Goal: Information Seeking & Learning: Learn about a topic

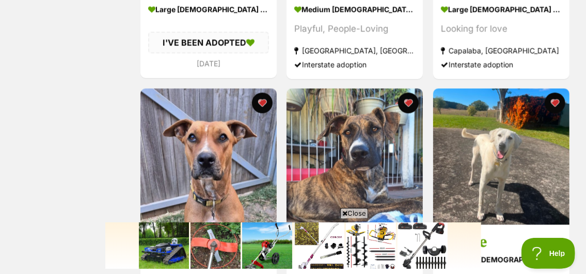
scroll to position [930, 0]
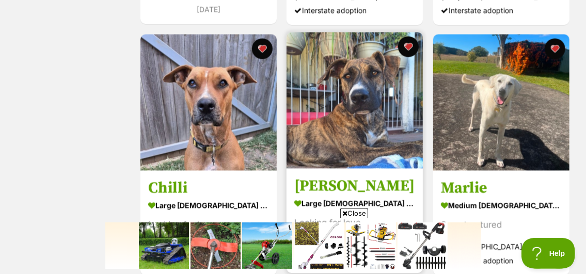
click at [367, 122] on img at bounding box center [355, 100] width 136 height 136
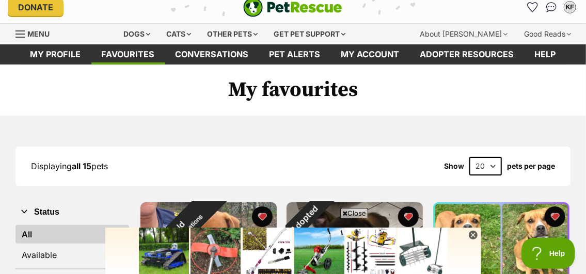
scroll to position [0, 0]
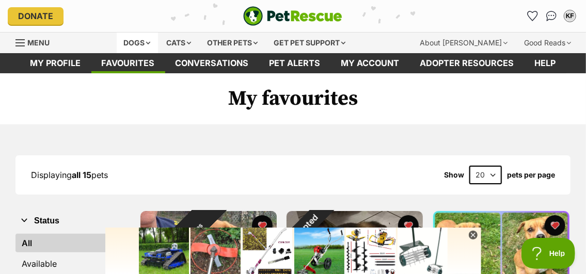
click at [146, 42] on div "Dogs" at bounding box center [137, 43] width 41 height 21
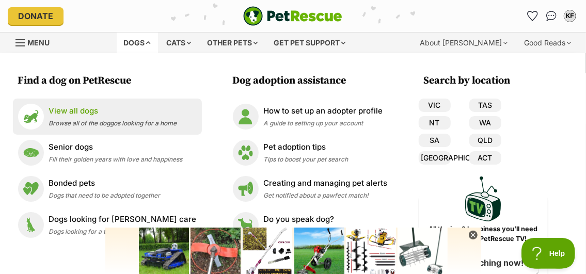
click at [85, 110] on p "View all dogs" at bounding box center [113, 111] width 128 height 12
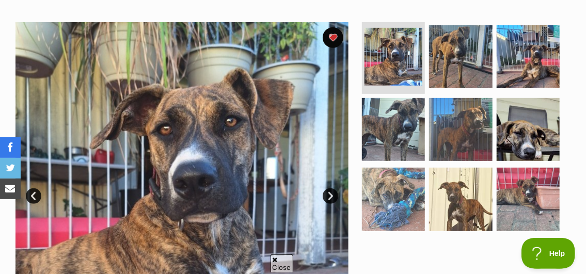
click at [330, 189] on link "Next" at bounding box center [331, 197] width 16 height 16
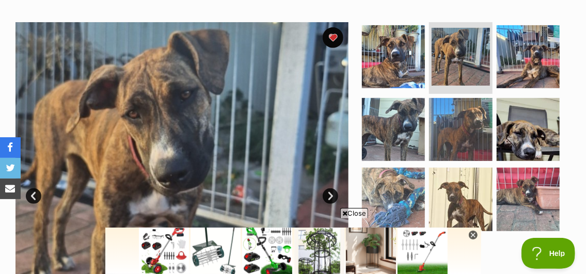
click at [362, 209] on span "Close" at bounding box center [355, 213] width 28 height 10
click at [327, 189] on link "Next" at bounding box center [331, 197] width 16 height 16
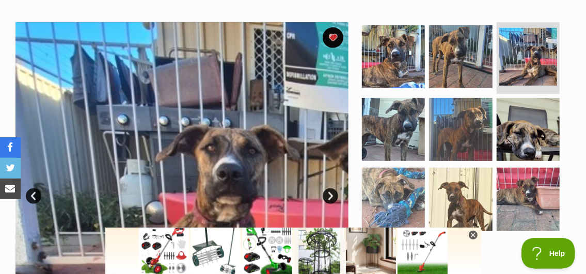
click at [327, 189] on link "Next" at bounding box center [331, 197] width 16 height 16
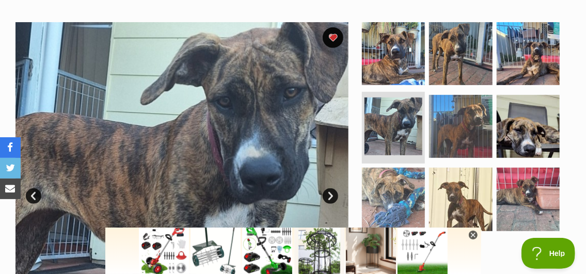
click at [327, 189] on link "Next" at bounding box center [331, 197] width 16 height 16
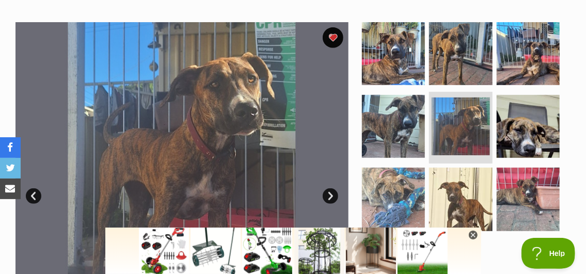
click at [327, 189] on link "Next" at bounding box center [331, 197] width 16 height 16
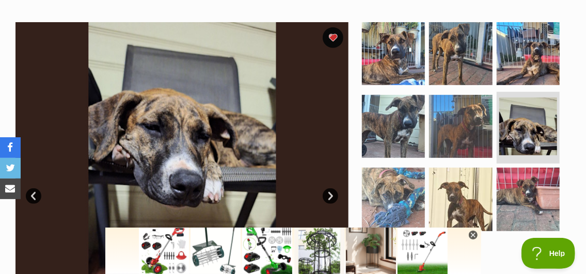
click at [327, 189] on link "Next" at bounding box center [331, 197] width 16 height 16
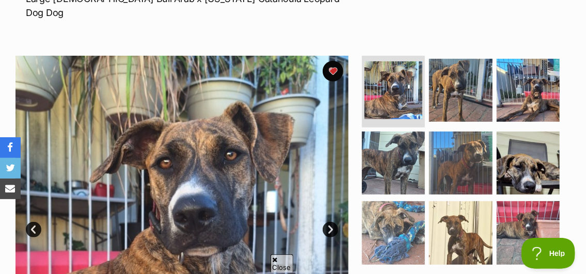
scroll to position [155, 0]
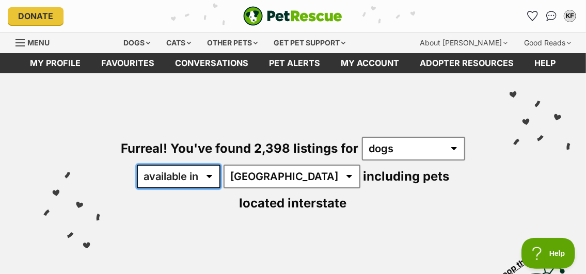
click at [219, 176] on select "available in located in" at bounding box center [179, 177] width 84 height 24
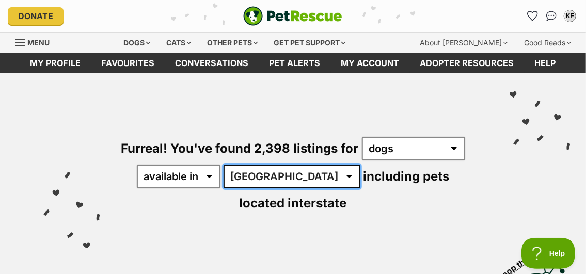
click at [295, 176] on select "Australia ACT NSW NT QLD SA TAS VIC WA" at bounding box center [292, 177] width 137 height 24
select select "SA"
click at [232, 165] on select "Australia ACT NSW NT QLD SA TAS VIC WA" at bounding box center [292, 177] width 137 height 24
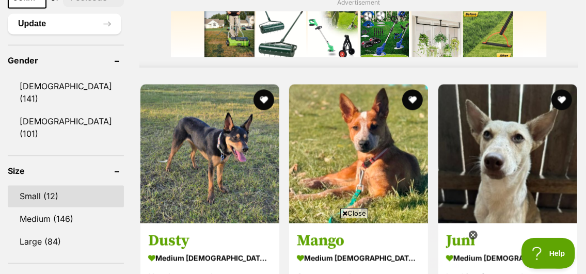
scroll to position [903, 0]
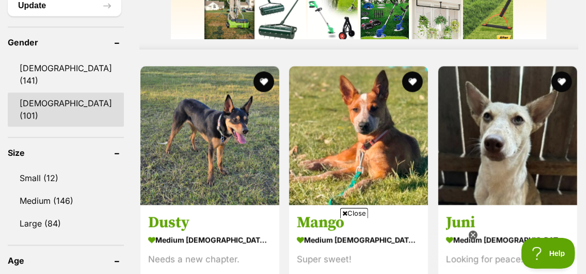
click at [61, 92] on link "[DEMOGRAPHIC_DATA] (101)" at bounding box center [66, 109] width 116 height 34
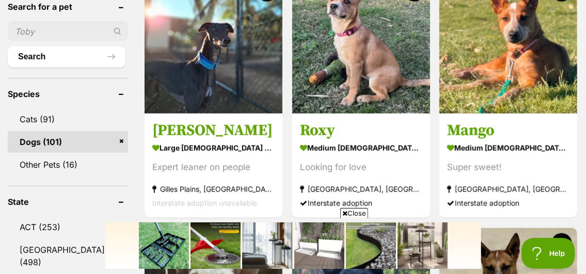
scroll to position [362, 0]
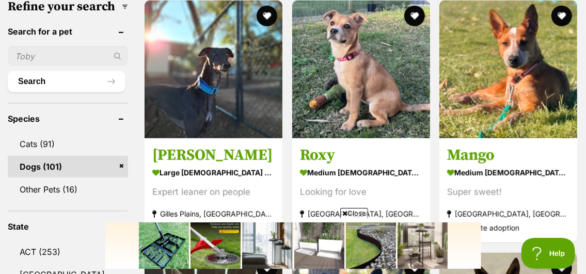
click at [359, 213] on span "Close" at bounding box center [355, 213] width 28 height 10
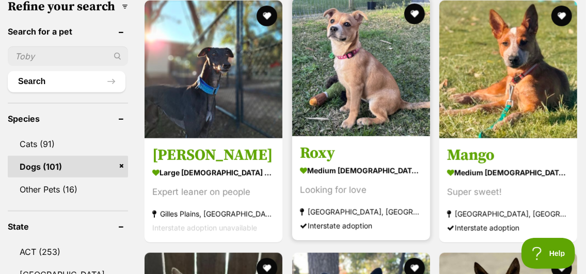
click at [364, 107] on img at bounding box center [361, 67] width 138 height 138
click at [410, 14] on button "favourite" at bounding box center [414, 14] width 23 height 23
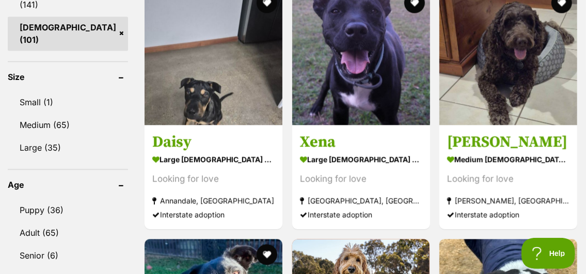
scroll to position [982, 0]
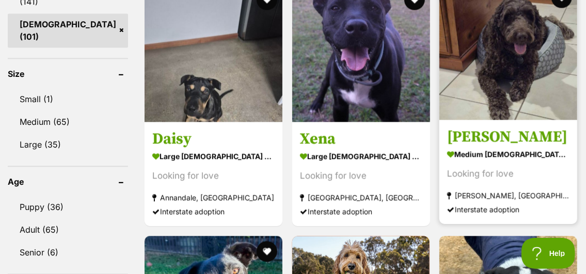
click at [491, 99] on img at bounding box center [509, 51] width 138 height 138
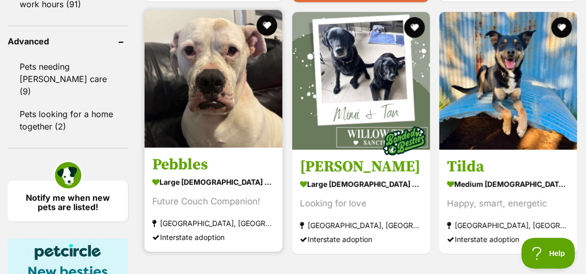
scroll to position [1461, 0]
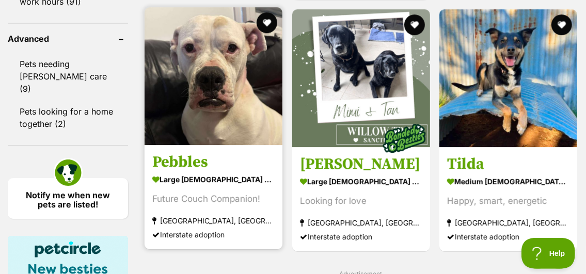
click at [218, 117] on img at bounding box center [214, 76] width 138 height 138
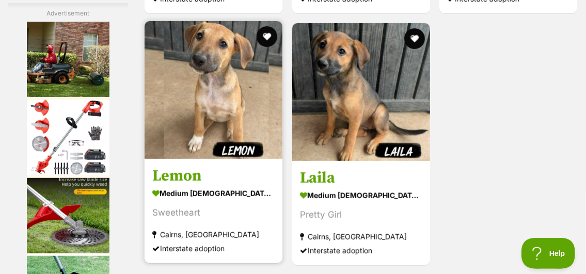
scroll to position [2057, 0]
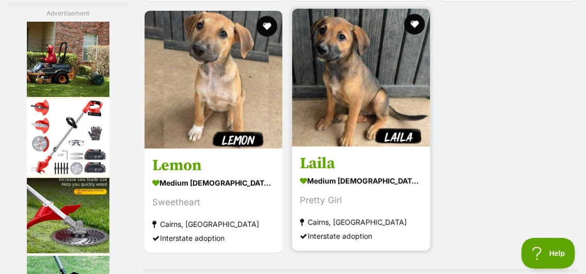
click at [323, 102] on img at bounding box center [361, 78] width 138 height 138
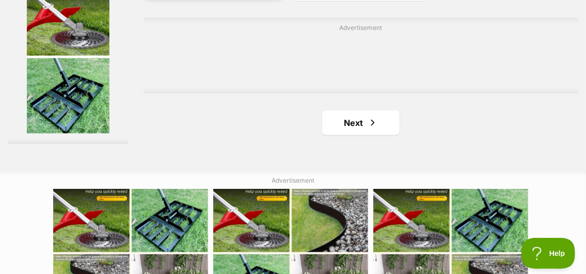
scroll to position [2315, 0]
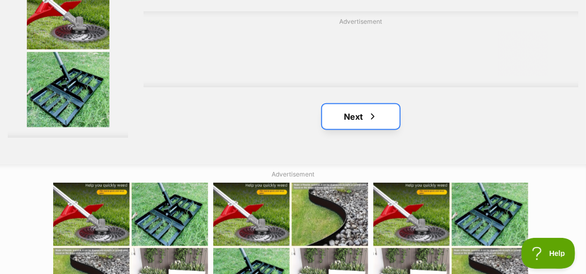
click at [353, 129] on link "Next" at bounding box center [361, 116] width 78 height 25
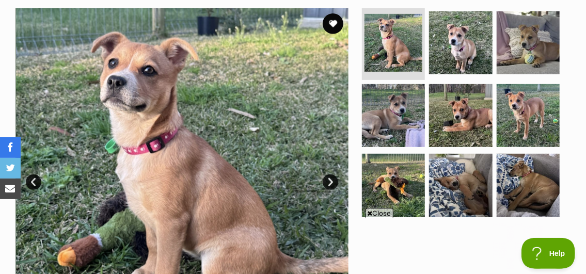
click at [330, 180] on link "Next" at bounding box center [331, 183] width 16 height 16
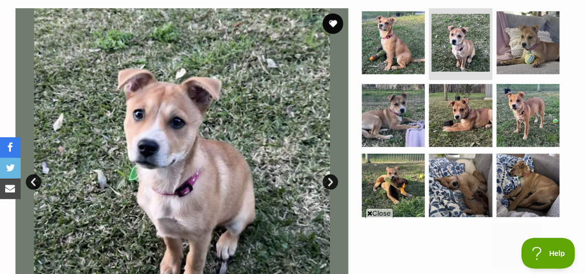
click at [378, 215] on span "Close" at bounding box center [380, 213] width 28 height 10
click at [327, 183] on link "Next" at bounding box center [331, 183] width 16 height 16
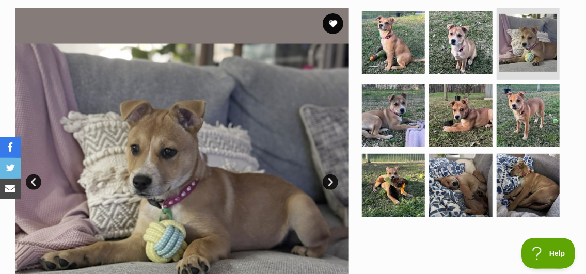
click at [326, 183] on link "Next" at bounding box center [331, 183] width 16 height 16
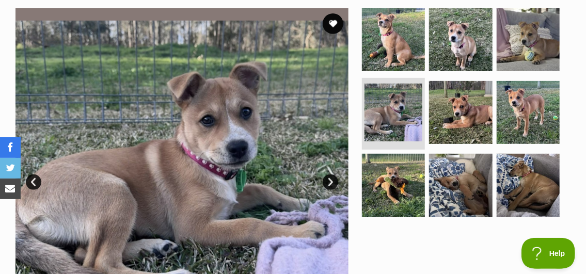
click at [326, 182] on link "Next" at bounding box center [331, 183] width 16 height 16
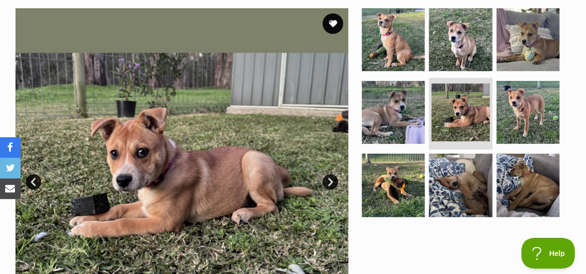
click at [326, 182] on link "Next" at bounding box center [331, 183] width 16 height 16
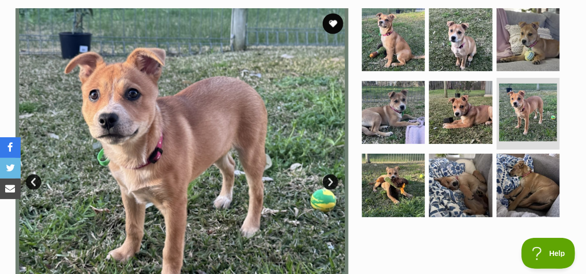
click at [326, 182] on link "Next" at bounding box center [331, 183] width 16 height 16
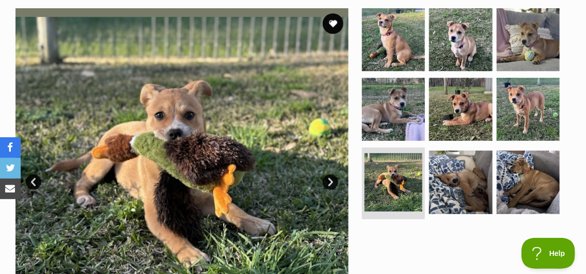
click at [326, 181] on link "Next" at bounding box center [331, 183] width 16 height 16
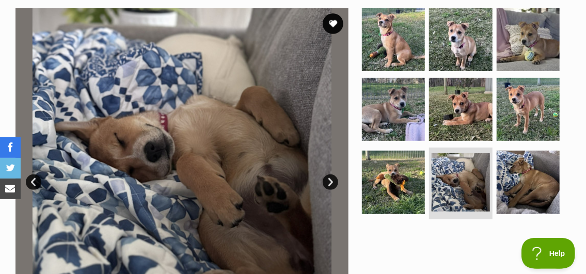
click at [326, 181] on link "Next" at bounding box center [331, 183] width 16 height 16
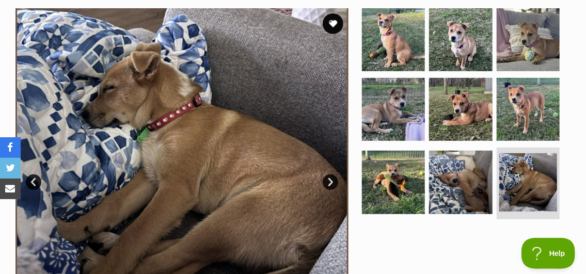
click at [326, 181] on link "Next" at bounding box center [331, 183] width 16 height 16
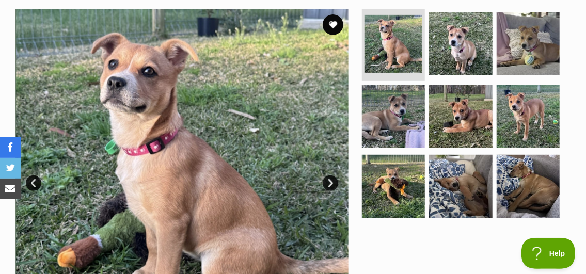
scroll to position [207, 0]
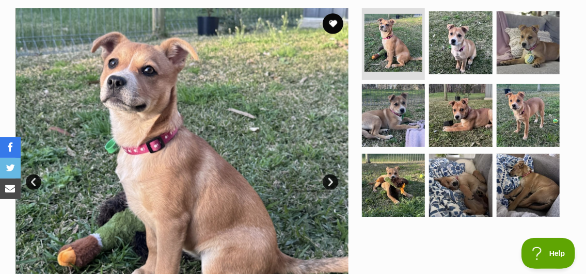
click at [333, 184] on link "Next" at bounding box center [331, 183] width 16 height 16
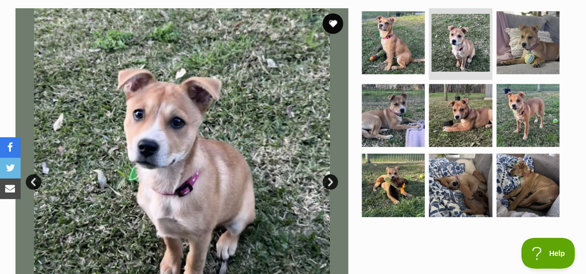
click at [333, 184] on link "Next" at bounding box center [331, 183] width 16 height 16
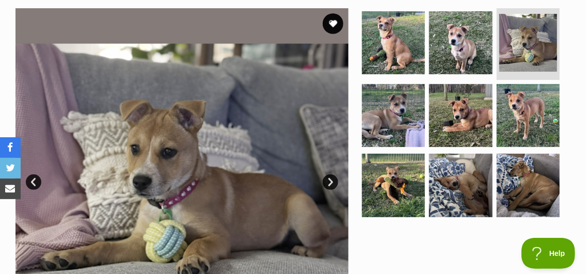
click at [333, 184] on link "Next" at bounding box center [331, 183] width 16 height 16
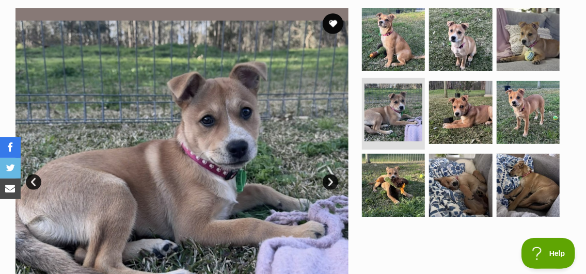
click at [333, 183] on link "Next" at bounding box center [331, 183] width 16 height 16
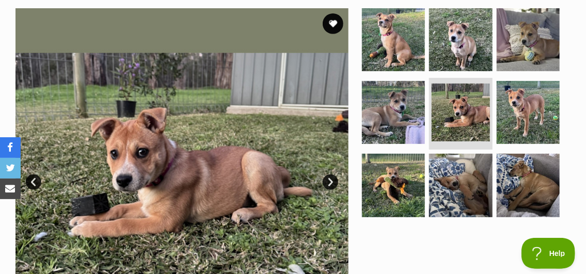
click at [333, 183] on link "Next" at bounding box center [331, 183] width 16 height 16
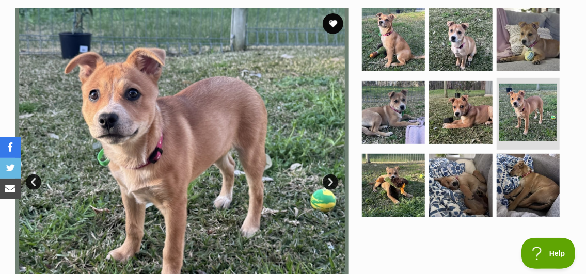
click at [333, 183] on link "Next" at bounding box center [331, 183] width 16 height 16
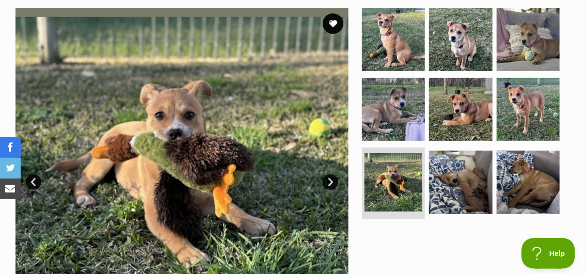
click at [331, 183] on link "Next" at bounding box center [331, 183] width 16 height 16
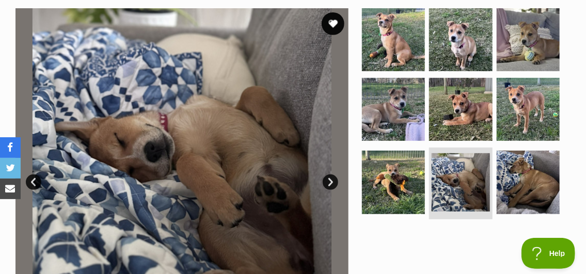
click at [333, 24] on button "favourite" at bounding box center [333, 23] width 23 height 23
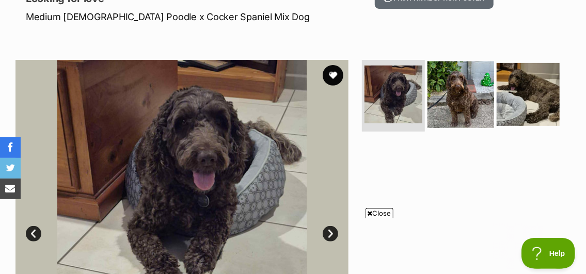
click at [468, 112] on img at bounding box center [461, 94] width 67 height 67
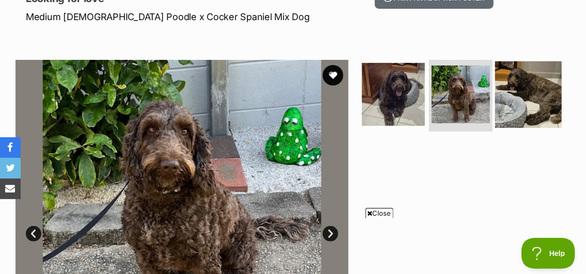
click at [534, 96] on img at bounding box center [529, 94] width 67 height 67
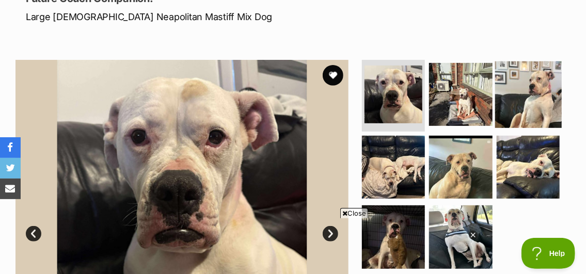
click at [550, 87] on img at bounding box center [529, 94] width 67 height 67
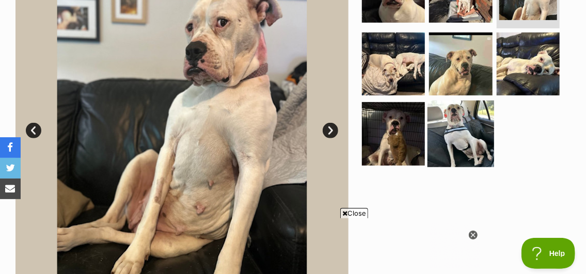
click at [458, 131] on img at bounding box center [461, 134] width 67 height 67
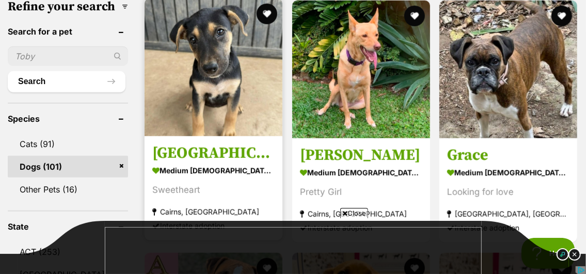
click at [227, 85] on img at bounding box center [214, 67] width 138 height 138
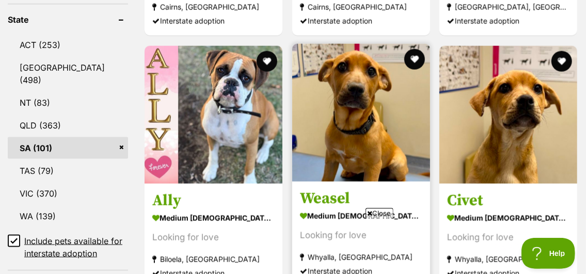
scroll to position [621, 0]
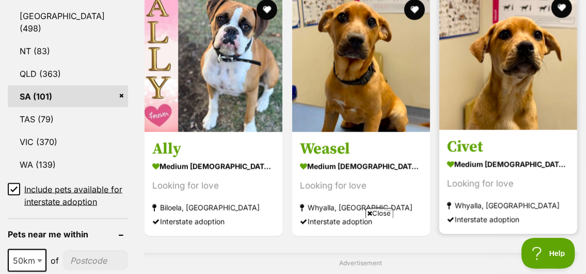
click at [533, 81] on img at bounding box center [509, 61] width 138 height 138
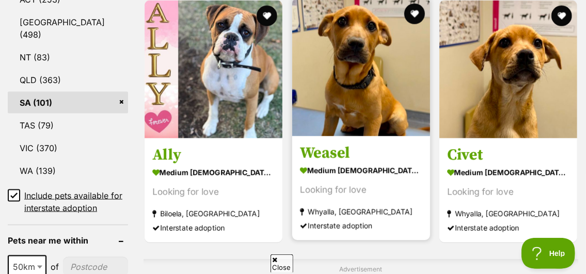
click at [347, 93] on img at bounding box center [361, 67] width 138 height 138
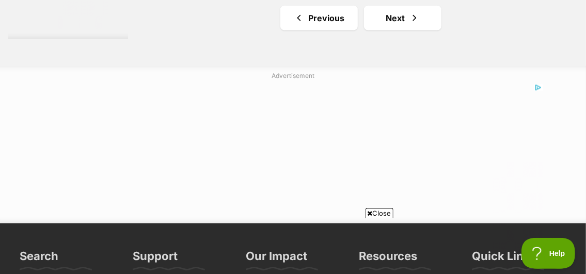
scroll to position [2423, 0]
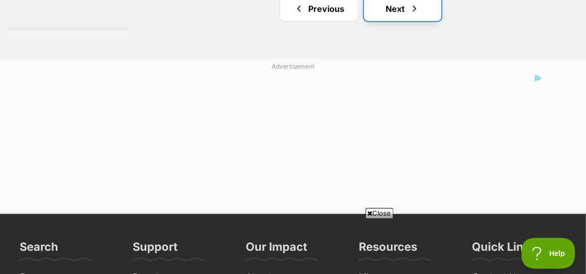
click at [392, 21] on link "Next" at bounding box center [403, 8] width 78 height 25
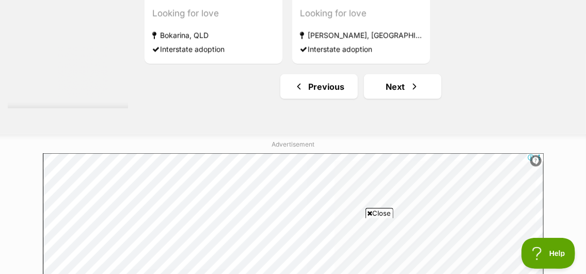
scroll to position [2480, 0]
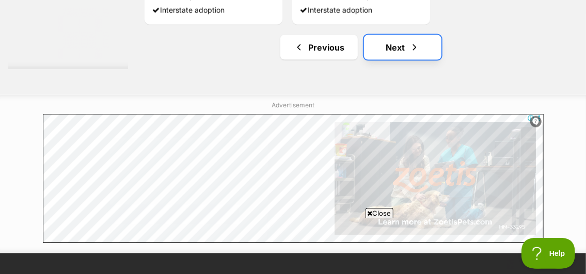
click at [396, 60] on link "Next" at bounding box center [403, 47] width 78 height 25
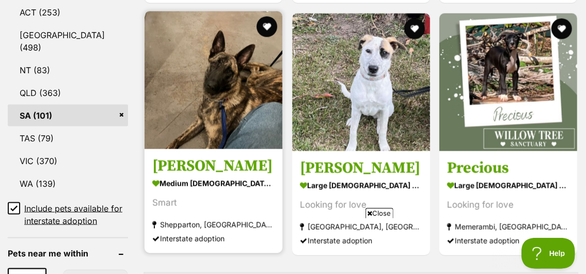
scroll to position [620, 0]
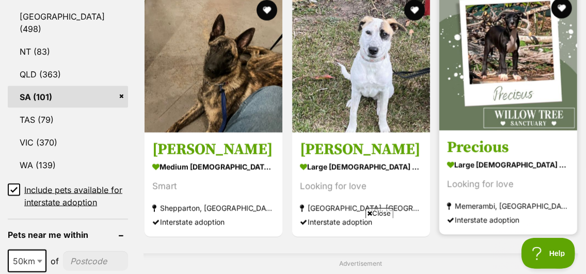
click at [497, 61] on img at bounding box center [509, 62] width 138 height 138
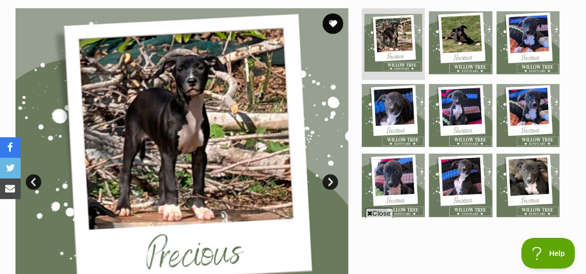
click at [323, 181] on link "Next" at bounding box center [331, 183] width 16 height 16
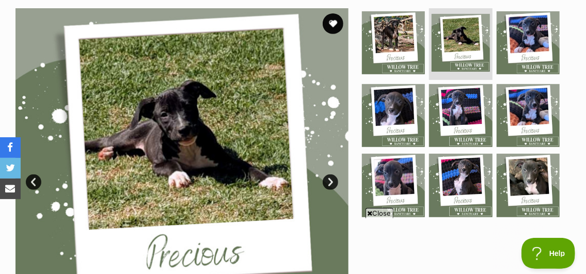
click at [322, 180] on div "Available 2 of 9 images 2 of 9 images 2 of 9 images 2 of 9 images 2 of 9 images…" at bounding box center [182, 174] width 333 height 333
click at [328, 182] on link "Next" at bounding box center [331, 183] width 16 height 16
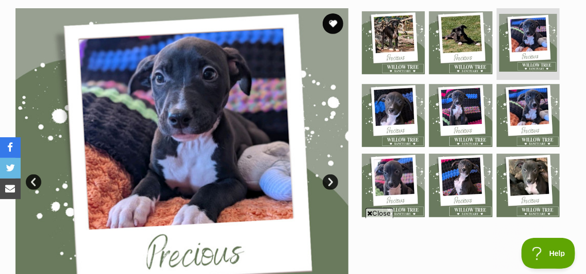
click at [328, 181] on link "Next" at bounding box center [331, 183] width 16 height 16
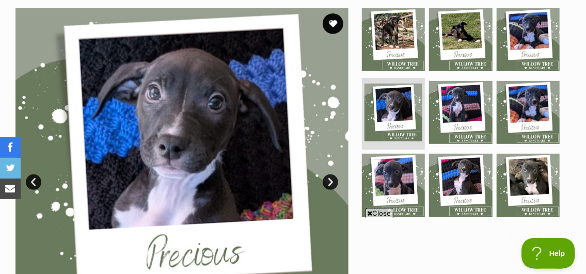
click at [328, 181] on link "Next" at bounding box center [331, 183] width 16 height 16
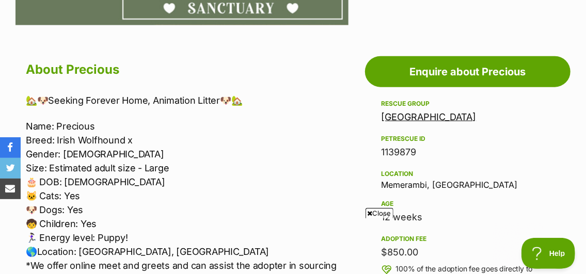
scroll to position [568, 0]
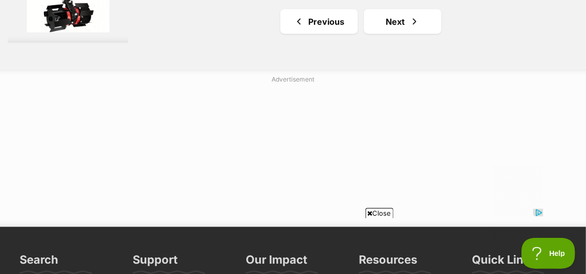
scroll to position [2422, 0]
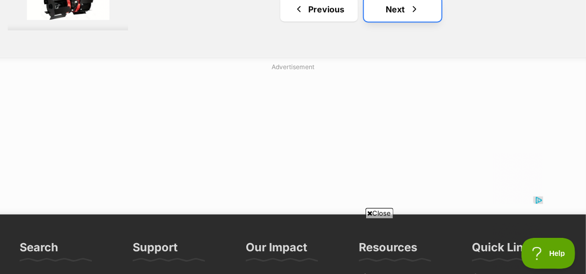
click at [404, 22] on link "Next" at bounding box center [403, 9] width 78 height 25
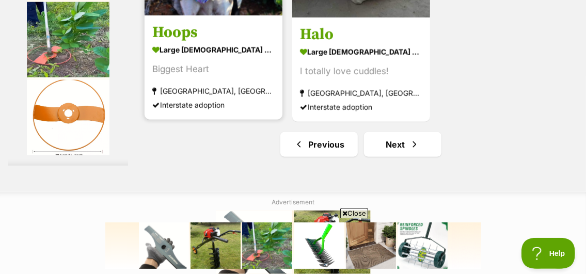
scroll to position [2377, 0]
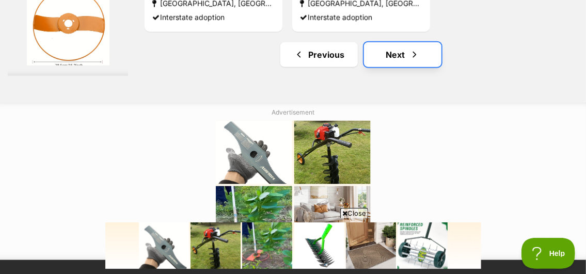
click at [410, 61] on span "Next page" at bounding box center [415, 55] width 10 height 12
